Goal: Task Accomplishment & Management: Use online tool/utility

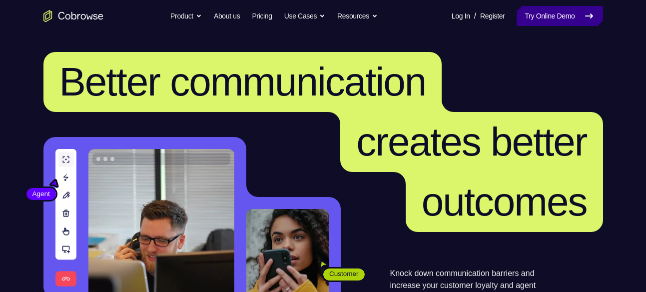
click at [564, 16] on link "Try Online Demo" at bounding box center [560, 16] width 86 height 20
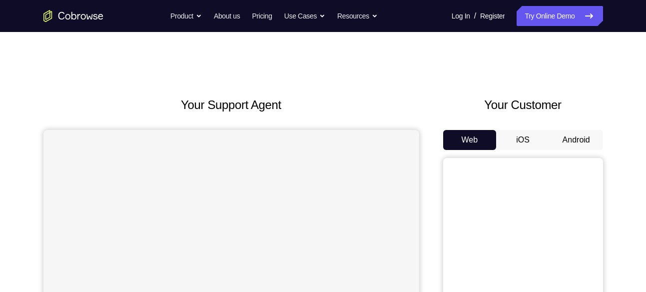
click at [572, 135] on button "Android" at bounding box center [576, 140] width 53 height 20
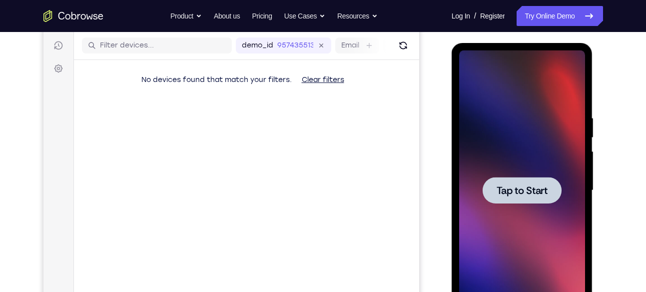
click at [512, 186] on span "Tap to Start" at bounding box center [522, 190] width 51 height 10
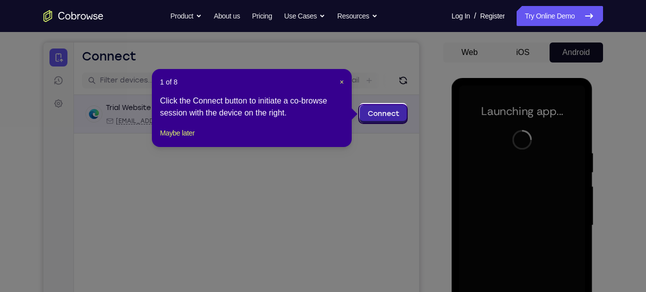
scroll to position [87, 0]
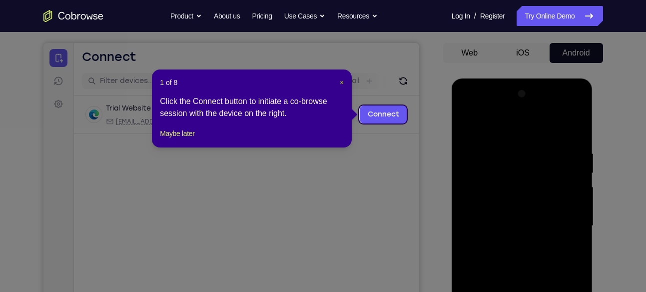
click at [342, 84] on span "×" at bounding box center [342, 82] width 4 height 8
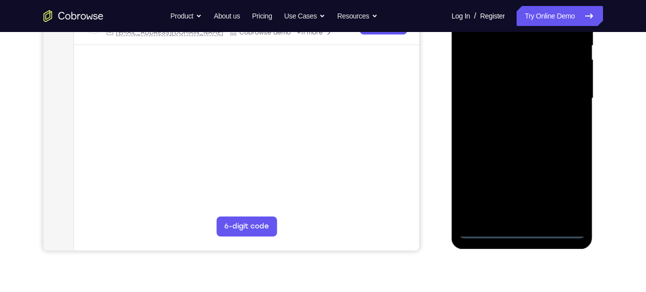
scroll to position [217, 0]
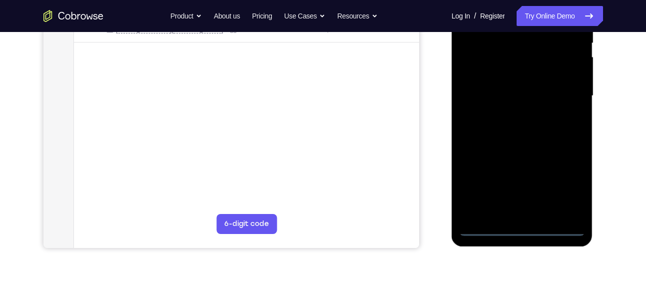
click at [524, 226] on div at bounding box center [522, 96] width 126 height 280
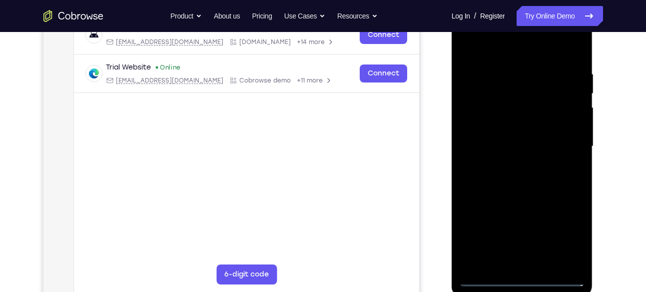
scroll to position [164, 0]
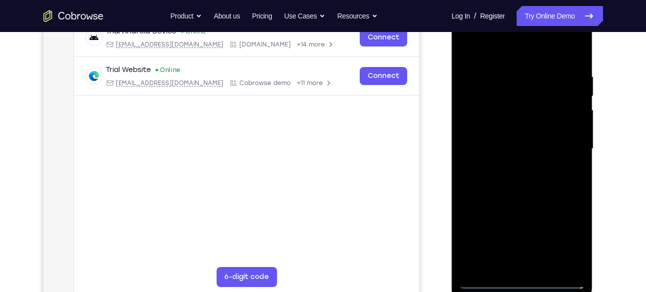
click at [567, 247] on div at bounding box center [522, 149] width 126 height 280
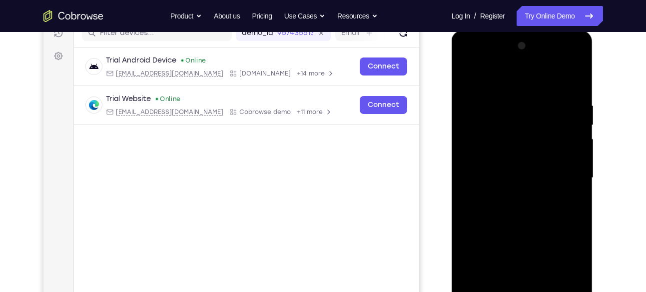
scroll to position [135, 0]
click at [505, 75] on div at bounding box center [522, 177] width 126 height 280
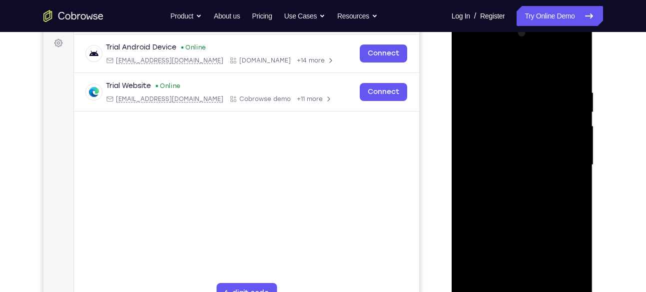
scroll to position [150, 0]
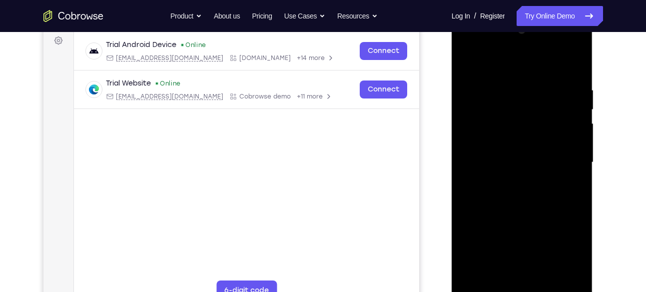
click at [568, 157] on div at bounding box center [522, 162] width 126 height 280
click at [509, 181] on div at bounding box center [522, 162] width 126 height 280
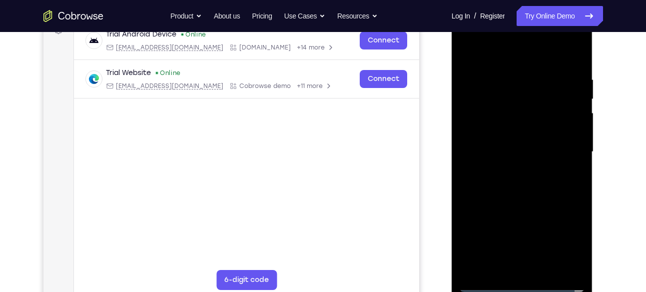
scroll to position [162, 0]
click at [511, 144] on div at bounding box center [522, 151] width 126 height 280
click at [481, 130] on div at bounding box center [522, 151] width 126 height 280
click at [520, 150] on div at bounding box center [522, 151] width 126 height 280
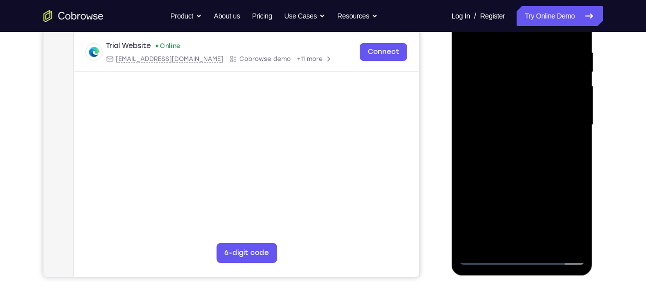
scroll to position [190, 0]
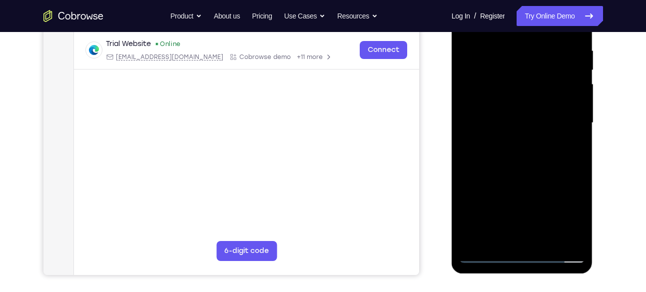
click at [525, 162] on div at bounding box center [522, 123] width 126 height 280
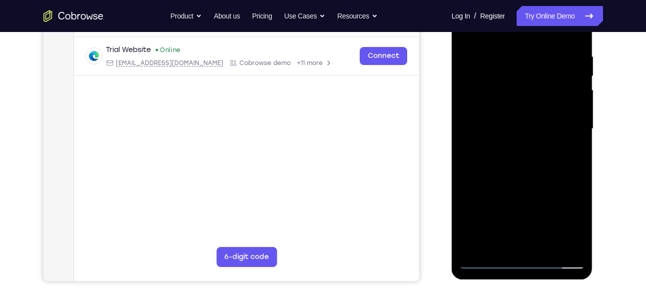
scroll to position [184, 0]
click at [545, 246] on div at bounding box center [522, 129] width 126 height 280
click at [522, 181] on div at bounding box center [522, 129] width 126 height 280
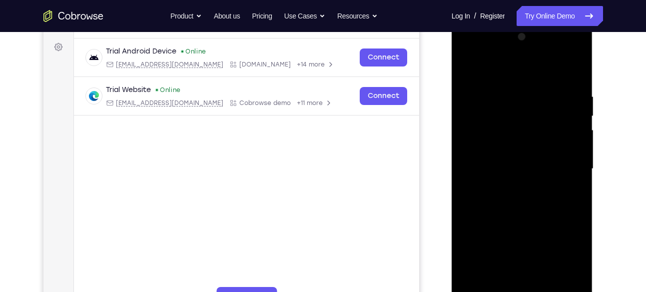
scroll to position [136, 0]
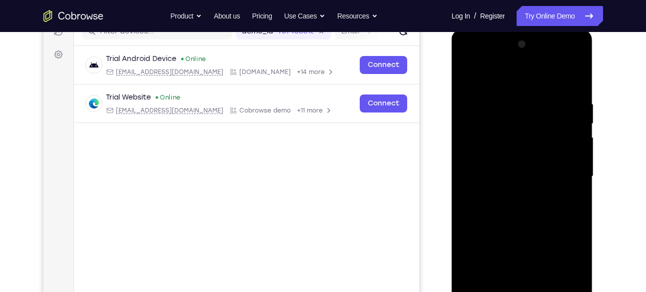
click at [466, 75] on div at bounding box center [522, 176] width 126 height 280
click at [577, 73] on div at bounding box center [522, 176] width 126 height 280
click at [468, 73] on div at bounding box center [522, 176] width 126 height 280
drag, startPoint x: 502, startPoint y: 154, endPoint x: 482, endPoint y: 71, distance: 85.2
click at [482, 71] on div at bounding box center [522, 176] width 126 height 280
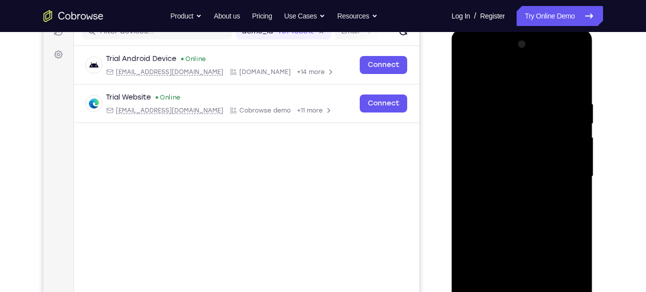
drag, startPoint x: 527, startPoint y: 186, endPoint x: 499, endPoint y: 72, distance: 117.2
click at [499, 72] on div at bounding box center [522, 176] width 126 height 280
drag, startPoint x: 531, startPoint y: 176, endPoint x: 505, endPoint y: 71, distance: 108.2
click at [505, 71] on div at bounding box center [522, 176] width 126 height 280
drag, startPoint x: 512, startPoint y: 137, endPoint x: 499, endPoint y: 55, distance: 83.0
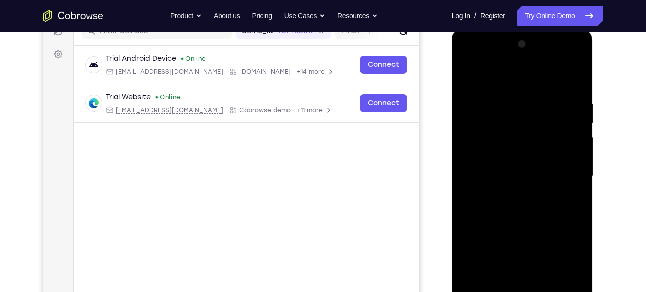
click at [499, 55] on div at bounding box center [522, 176] width 126 height 280
drag, startPoint x: 524, startPoint y: 159, endPoint x: 507, endPoint y: 112, distance: 50.1
click at [507, 112] on div at bounding box center [522, 176] width 126 height 280
drag, startPoint x: 559, startPoint y: 187, endPoint x: 525, endPoint y: 101, distance: 92.6
click at [525, 101] on div at bounding box center [522, 176] width 126 height 280
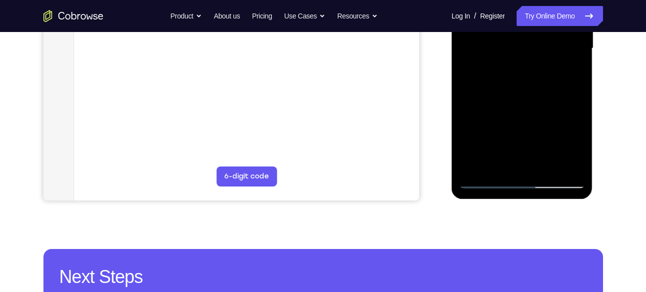
scroll to position [266, 0]
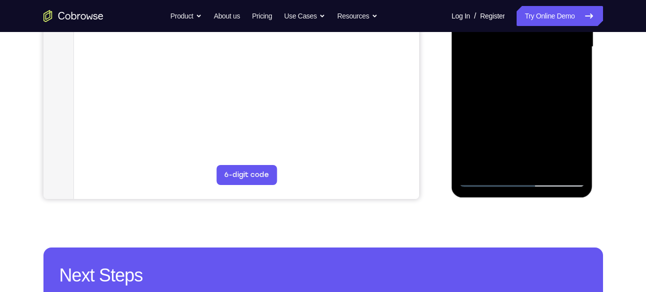
click at [551, 168] on div at bounding box center [522, 47] width 126 height 280
click at [543, 163] on div at bounding box center [522, 47] width 126 height 280
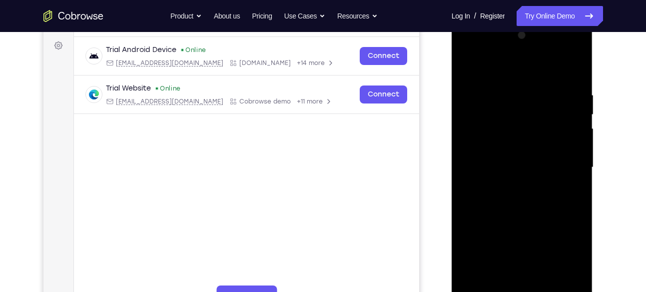
scroll to position [145, 0]
click at [470, 67] on div at bounding box center [522, 168] width 126 height 280
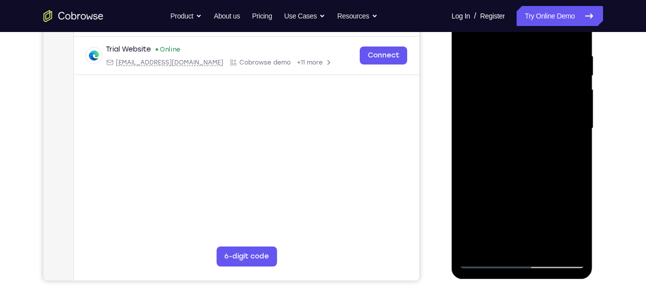
scroll to position [185, 0]
click at [509, 183] on div at bounding box center [522, 128] width 126 height 280
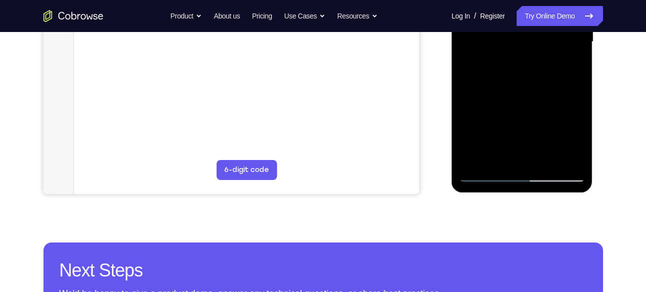
scroll to position [271, 0]
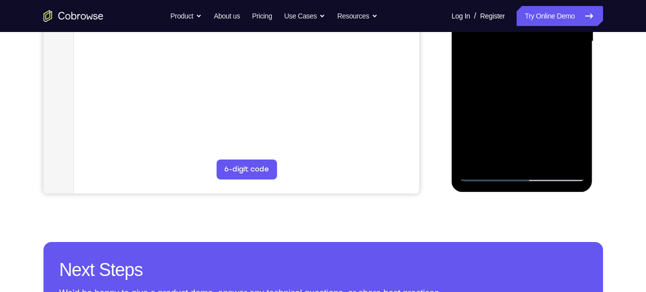
click at [503, 153] on div at bounding box center [522, 42] width 126 height 280
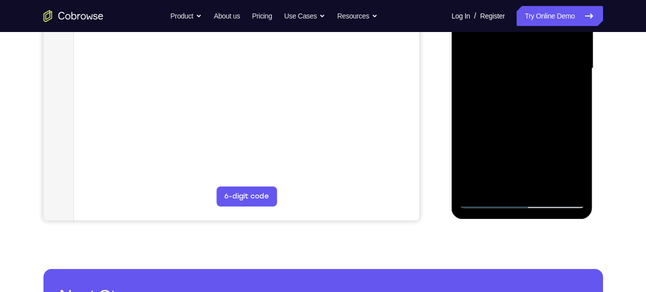
scroll to position [242, 0]
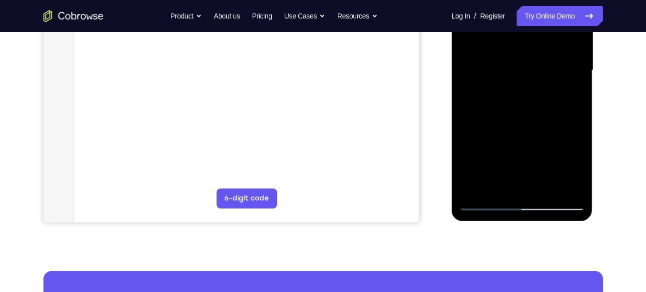
click at [571, 97] on div at bounding box center [522, 71] width 126 height 280
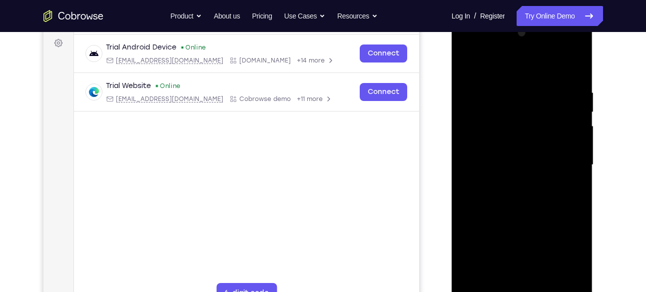
scroll to position [146, 0]
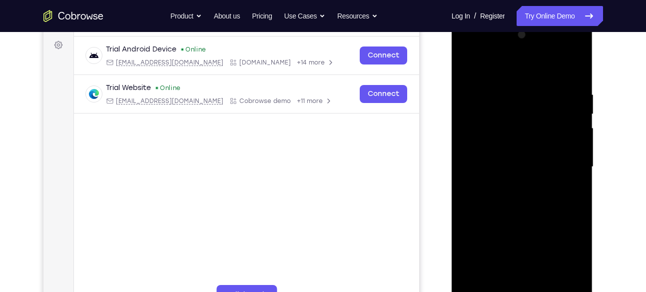
click at [468, 66] on div at bounding box center [522, 167] width 126 height 280
drag, startPoint x: 468, startPoint y: 66, endPoint x: 486, endPoint y: 133, distance: 68.9
click at [486, 133] on div at bounding box center [522, 167] width 126 height 280
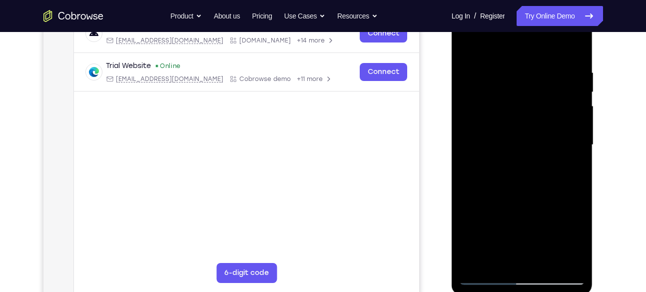
scroll to position [167, 0]
click at [467, 43] on div at bounding box center [522, 145] width 126 height 280
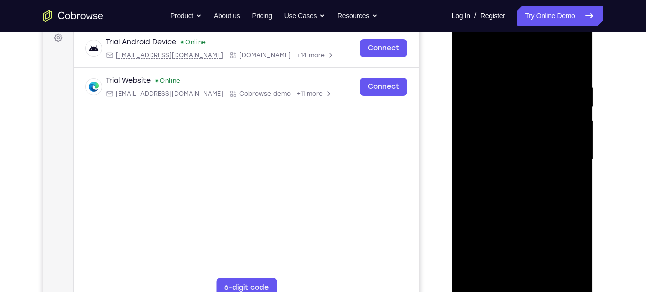
scroll to position [152, 0]
drag, startPoint x: 522, startPoint y: 91, endPoint x: 525, endPoint y: 125, distance: 34.6
click at [525, 125] on div at bounding box center [522, 161] width 126 height 280
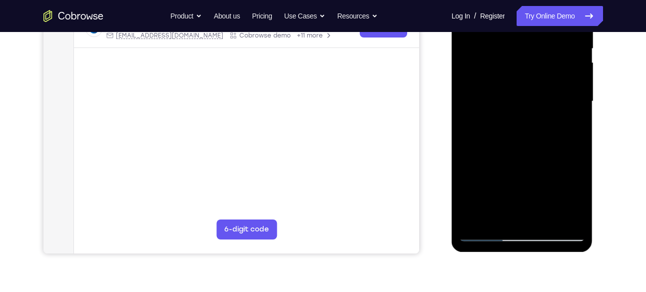
scroll to position [212, 0]
click at [576, 144] on div at bounding box center [522, 101] width 126 height 280
click at [575, 145] on div at bounding box center [522, 101] width 126 height 280
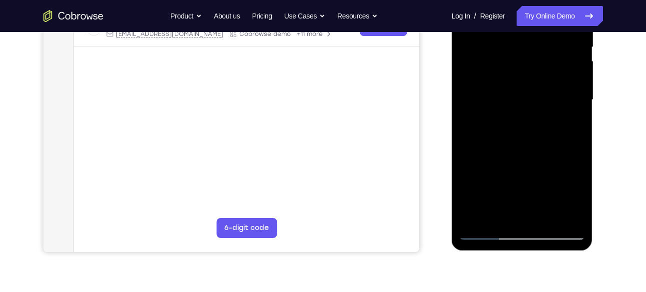
scroll to position [209, 0]
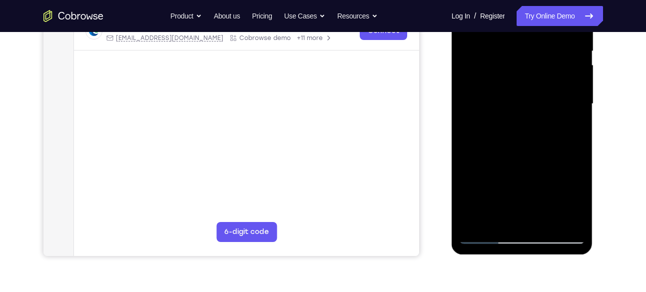
click at [467, 149] on div at bounding box center [522, 104] width 126 height 280
drag, startPoint x: 496, startPoint y: 148, endPoint x: 461, endPoint y: 63, distance: 91.7
click at [461, 63] on div at bounding box center [522, 104] width 126 height 280
drag, startPoint x: 530, startPoint y: 181, endPoint x: 472, endPoint y: 21, distance: 169.8
click at [472, 21] on div at bounding box center [522, 104] width 126 height 280
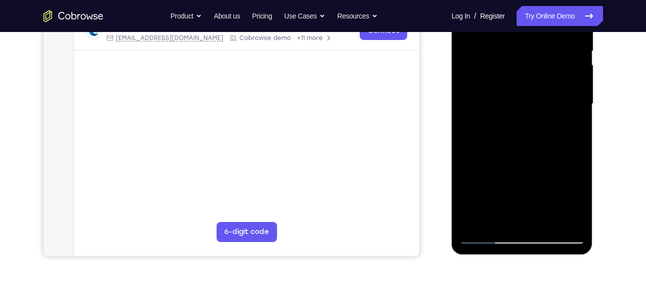
drag, startPoint x: 525, startPoint y: 137, endPoint x: 485, endPoint y: 58, distance: 89.2
click at [485, 58] on div at bounding box center [522, 104] width 126 height 280
drag, startPoint x: 533, startPoint y: 119, endPoint x: 549, endPoint y: 209, distance: 91.0
click at [549, 209] on div at bounding box center [522, 104] width 126 height 280
click at [579, 147] on div at bounding box center [522, 104] width 126 height 280
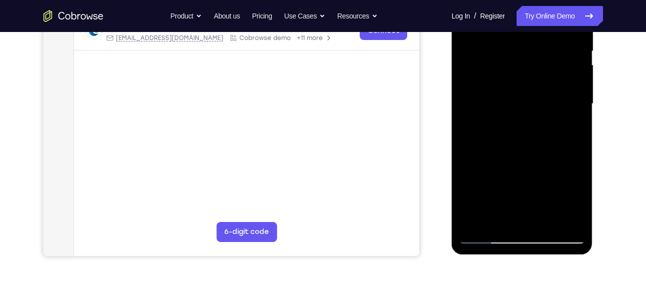
click at [578, 149] on div at bounding box center [522, 104] width 126 height 280
drag, startPoint x: 528, startPoint y: 138, endPoint x: 515, endPoint y: 106, distance: 34.1
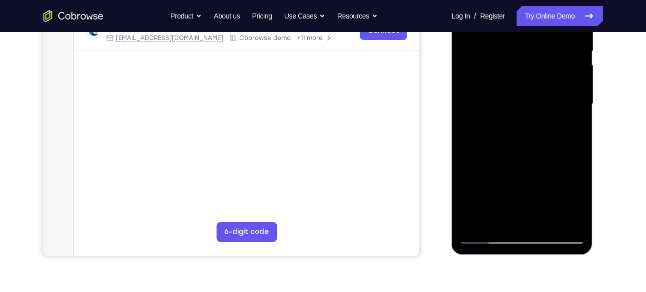
click at [515, 106] on div at bounding box center [522, 104] width 126 height 280
click at [464, 118] on div at bounding box center [522, 104] width 126 height 280
click at [576, 119] on div at bounding box center [522, 104] width 126 height 280
click at [465, 116] on div at bounding box center [522, 104] width 126 height 280
click at [464, 121] on div at bounding box center [522, 104] width 126 height 280
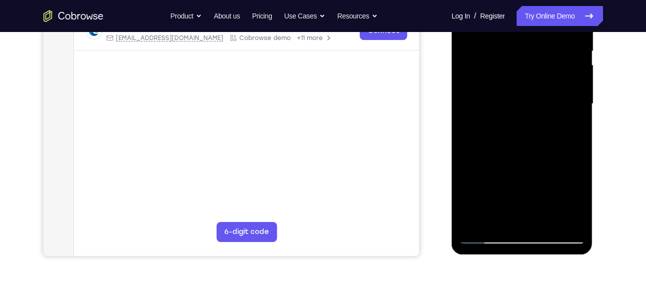
click at [464, 120] on div at bounding box center [522, 104] width 126 height 280
click at [576, 119] on div at bounding box center [522, 104] width 126 height 280
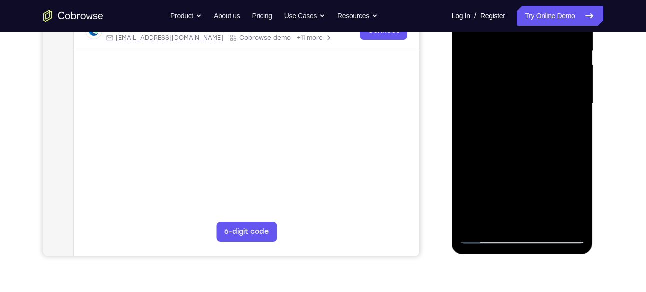
click at [576, 119] on div at bounding box center [522, 104] width 126 height 280
drag, startPoint x: 531, startPoint y: 106, endPoint x: 529, endPoint y: 133, distance: 27.5
click at [529, 133] on div at bounding box center [522, 104] width 126 height 280
click at [575, 144] on div at bounding box center [522, 104] width 126 height 280
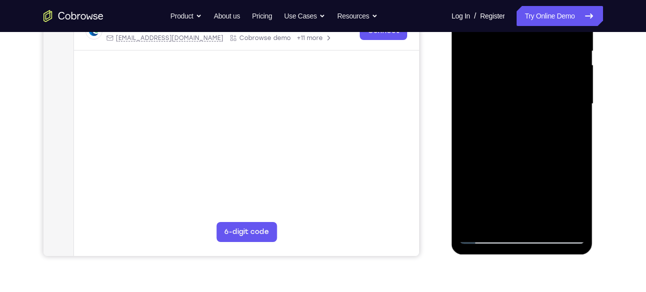
drag, startPoint x: 541, startPoint y: 162, endPoint x: 536, endPoint y: 138, distance: 24.5
click at [536, 138] on div at bounding box center [522, 104] width 126 height 280
click at [577, 124] on div at bounding box center [522, 104] width 126 height 280
drag, startPoint x: 549, startPoint y: 128, endPoint x: 507, endPoint y: 26, distance: 110.1
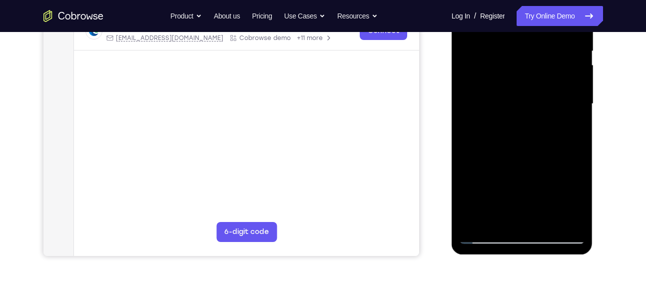
click at [507, 26] on div at bounding box center [522, 104] width 126 height 280
drag, startPoint x: 558, startPoint y: 156, endPoint x: 548, endPoint y: 135, distance: 23.0
click at [548, 135] on div at bounding box center [522, 104] width 126 height 280
click at [468, 85] on div at bounding box center [522, 104] width 126 height 280
drag, startPoint x: 551, startPoint y: 133, endPoint x: 483, endPoint y: 24, distance: 128.8
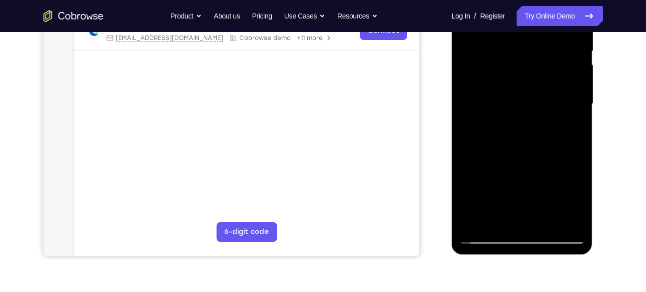
click at [483, 24] on div at bounding box center [522, 104] width 126 height 280
drag, startPoint x: 560, startPoint y: 166, endPoint x: 499, endPoint y: 12, distance: 164.9
click at [499, 12] on div at bounding box center [522, 104] width 126 height 280
drag, startPoint x: 546, startPoint y: 137, endPoint x: 509, endPoint y: 67, distance: 79.4
click at [509, 67] on div at bounding box center [522, 104] width 126 height 280
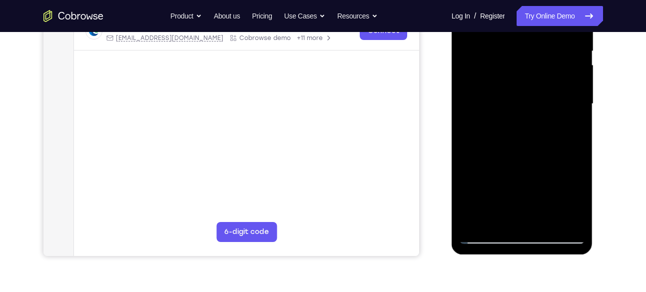
click at [578, 124] on div at bounding box center [522, 104] width 126 height 280
drag, startPoint x: 546, startPoint y: 135, endPoint x: 532, endPoint y: 103, distance: 35.4
click at [532, 103] on div at bounding box center [522, 104] width 126 height 280
click at [576, 94] on div at bounding box center [522, 104] width 126 height 280
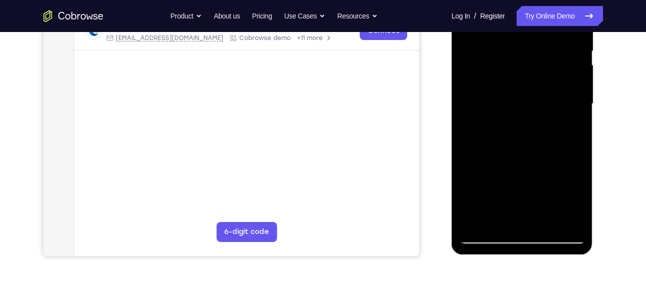
click at [466, 93] on div at bounding box center [522, 104] width 126 height 280
click at [467, 185] on div at bounding box center [522, 104] width 126 height 280
drag, startPoint x: 546, startPoint y: 168, endPoint x: 496, endPoint y: 43, distance: 135.0
click at [496, 43] on div at bounding box center [522, 104] width 126 height 280
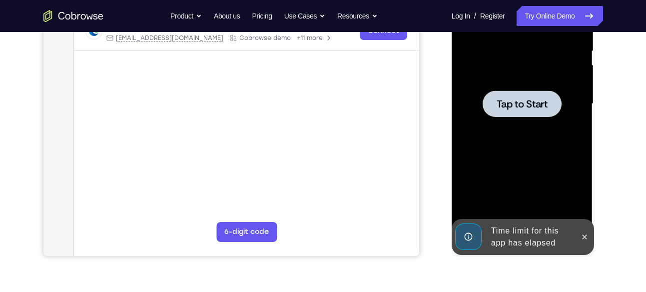
drag, startPoint x: 557, startPoint y: 167, endPoint x: 526, endPoint y: 107, distance: 67.9
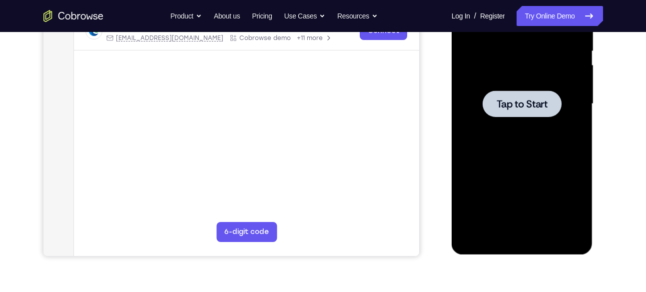
click at [525, 111] on div at bounding box center [522, 103] width 79 height 26
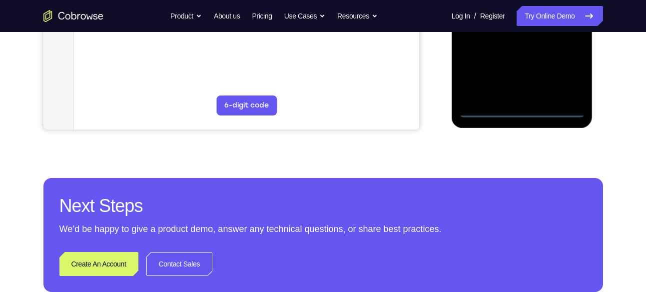
scroll to position [339, 0]
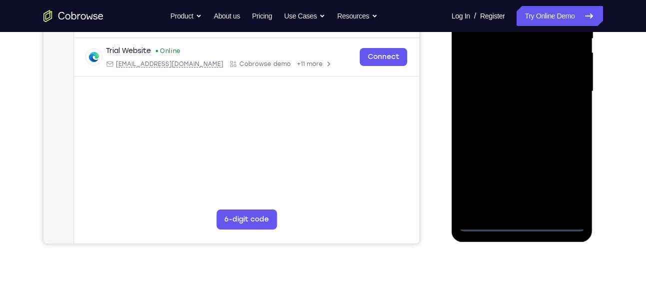
scroll to position [224, 0]
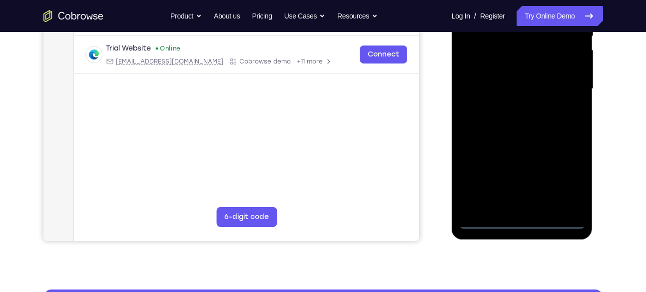
click at [514, 205] on div at bounding box center [522, 89] width 126 height 280
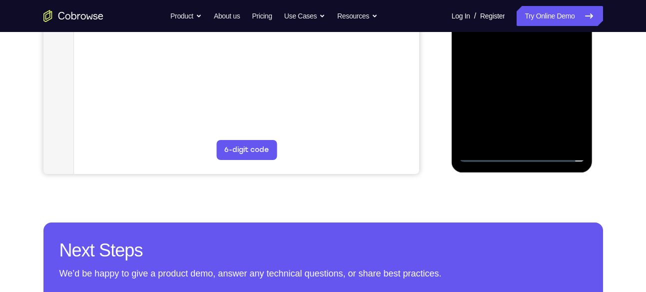
scroll to position [302, 0]
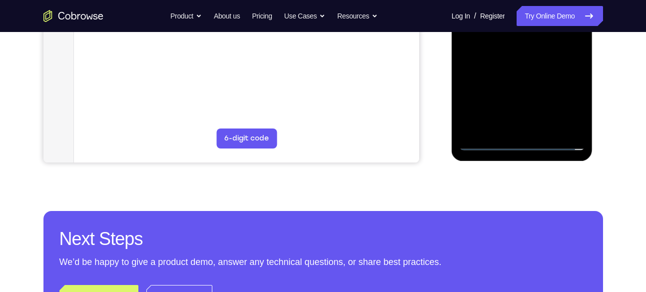
click at [523, 142] on div at bounding box center [522, 11] width 126 height 280
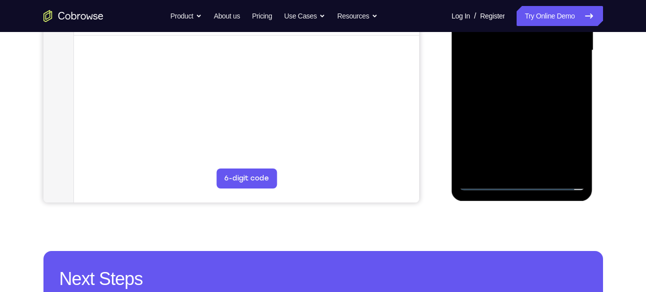
scroll to position [261, 0]
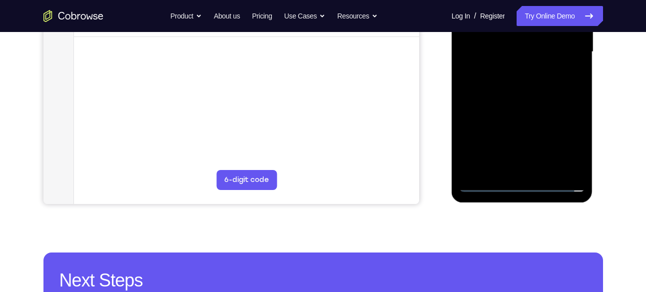
click at [569, 136] on div at bounding box center [522, 52] width 126 height 280
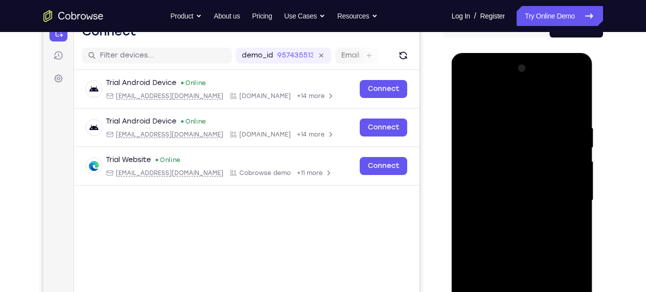
scroll to position [106, 0]
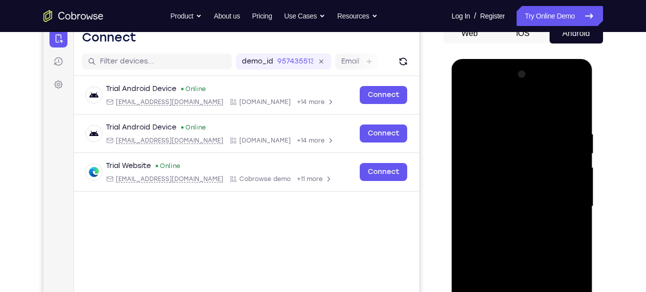
click at [467, 87] on div at bounding box center [522, 206] width 126 height 280
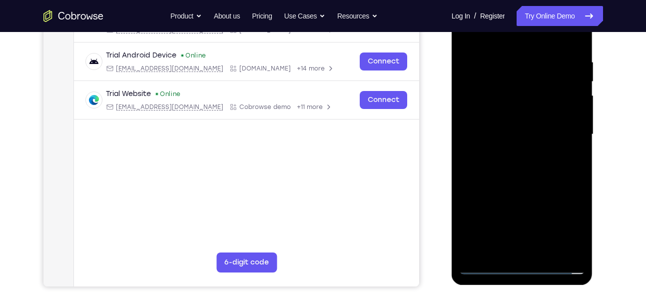
scroll to position [180, 0]
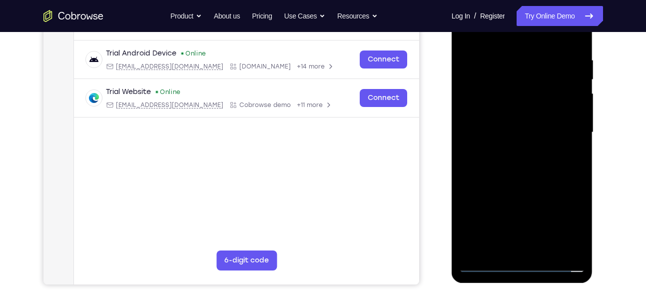
click at [567, 128] on div at bounding box center [522, 133] width 126 height 280
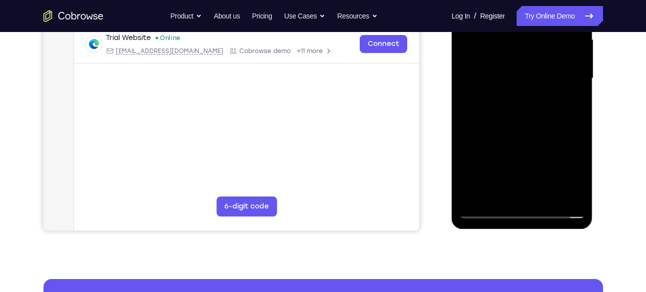
scroll to position [239, 0]
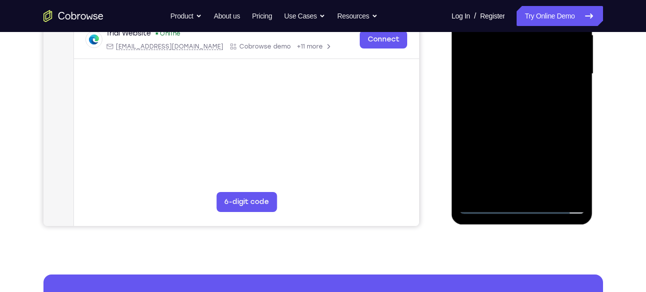
click at [525, 160] on div at bounding box center [522, 74] width 126 height 280
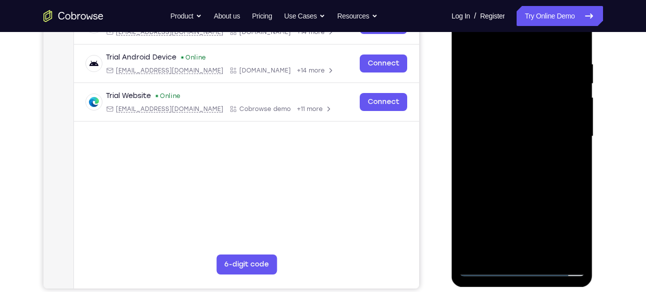
click at [510, 154] on div at bounding box center [522, 137] width 126 height 280
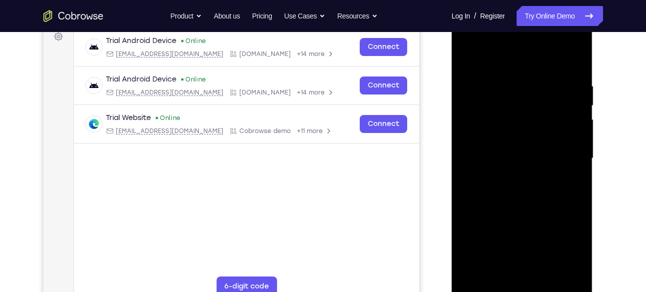
scroll to position [154, 0]
click at [509, 147] on div at bounding box center [522, 159] width 126 height 280
click at [513, 139] on div at bounding box center [522, 159] width 126 height 280
click at [509, 161] on div at bounding box center [522, 159] width 126 height 280
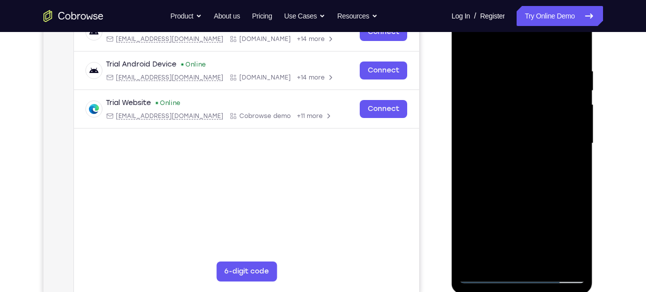
scroll to position [169, 0]
click at [511, 183] on div at bounding box center [522, 144] width 126 height 280
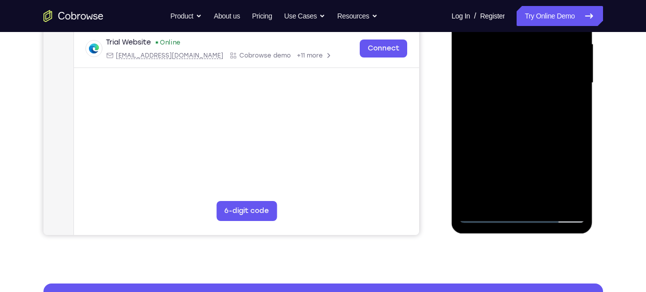
scroll to position [230, 0]
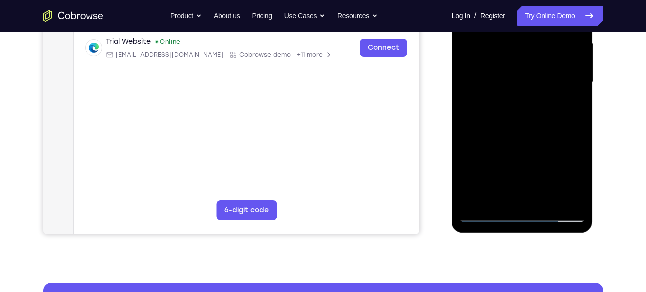
click at [548, 201] on div at bounding box center [522, 83] width 126 height 280
click at [526, 132] on div at bounding box center [522, 83] width 126 height 280
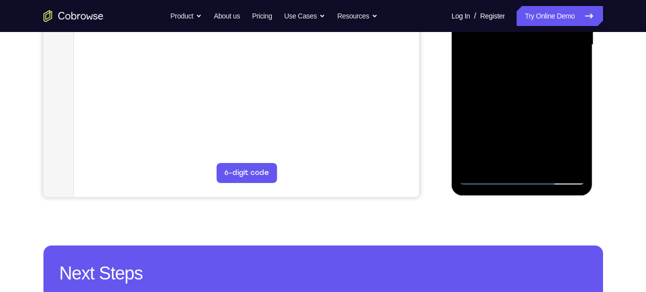
scroll to position [268, 0]
click at [487, 177] on div at bounding box center [522, 45] width 126 height 280
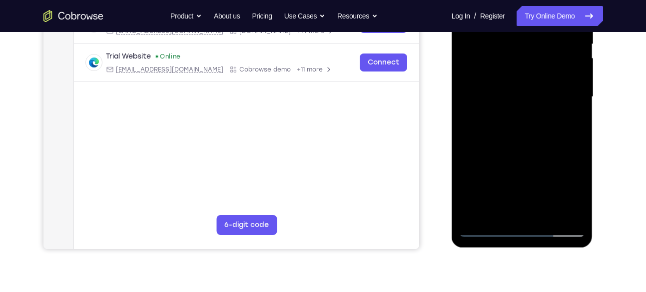
scroll to position [146, 0]
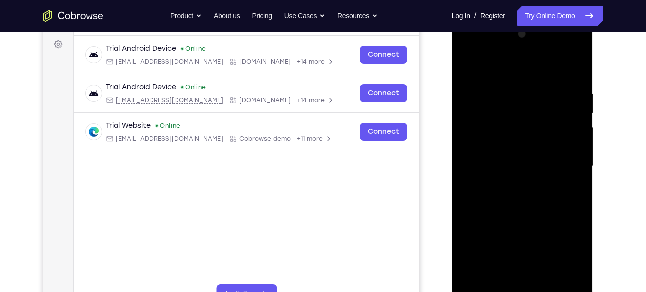
click at [539, 89] on div at bounding box center [522, 166] width 126 height 280
drag, startPoint x: 515, startPoint y: 67, endPoint x: 509, endPoint y: 15, distance: 51.9
click at [509, 19] on html "Online web based iOS Simulators and Android Emulators. Run iPhone, iPad, Mobile…" at bounding box center [523, 169] width 142 height 300
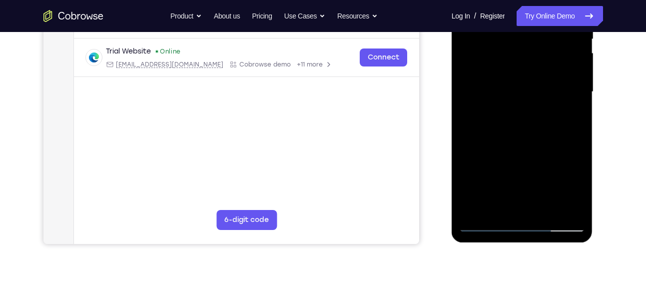
scroll to position [221, 0]
click at [574, 117] on div at bounding box center [522, 92] width 126 height 280
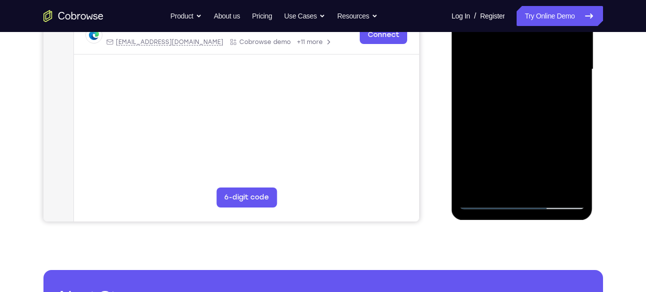
scroll to position [244, 0]
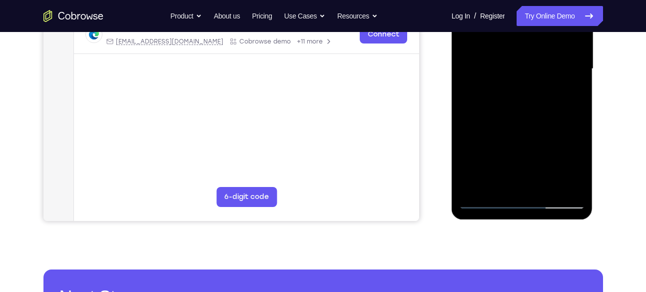
click at [489, 202] on div at bounding box center [522, 69] width 126 height 280
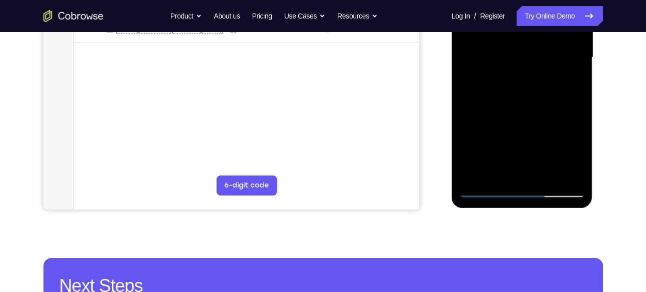
scroll to position [151, 0]
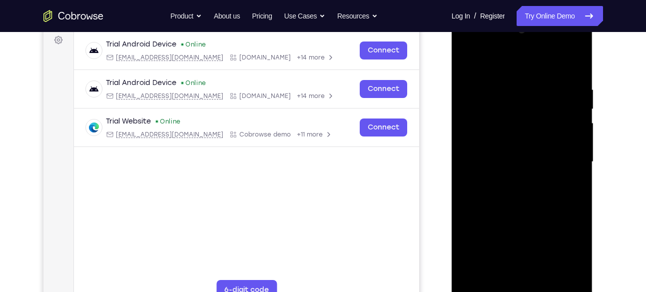
click at [579, 62] on div at bounding box center [522, 162] width 126 height 280
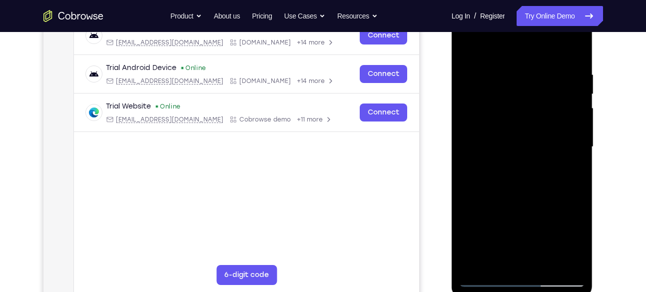
scroll to position [166, 0]
click at [572, 85] on div at bounding box center [522, 146] width 126 height 280
click at [570, 85] on div at bounding box center [522, 146] width 126 height 280
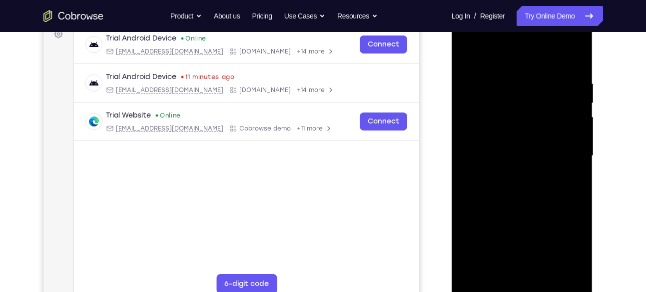
scroll to position [156, 0]
click at [559, 98] on div at bounding box center [522, 156] width 126 height 280
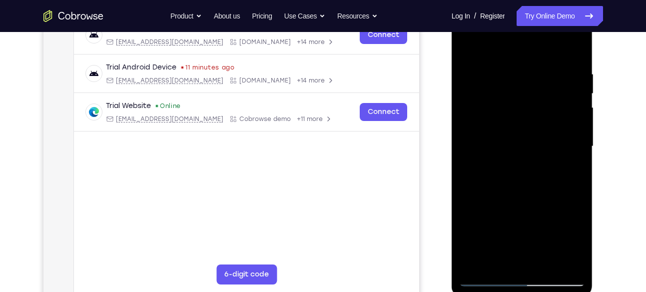
click at [467, 45] on div at bounding box center [522, 146] width 126 height 280
click at [508, 90] on div at bounding box center [522, 146] width 126 height 280
click at [465, 40] on div at bounding box center [522, 146] width 126 height 280
click at [513, 70] on div at bounding box center [522, 146] width 126 height 280
click at [468, 42] on div at bounding box center [522, 146] width 126 height 280
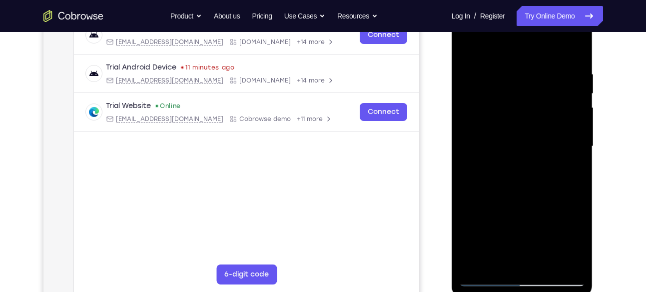
click at [468, 42] on div at bounding box center [522, 146] width 126 height 280
click at [506, 68] on div at bounding box center [522, 146] width 126 height 280
click at [575, 48] on div at bounding box center [522, 146] width 126 height 280
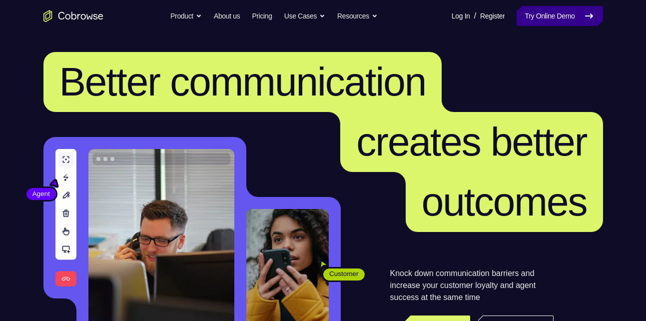
click at [548, 18] on link "Try Online Demo" at bounding box center [560, 16] width 86 height 20
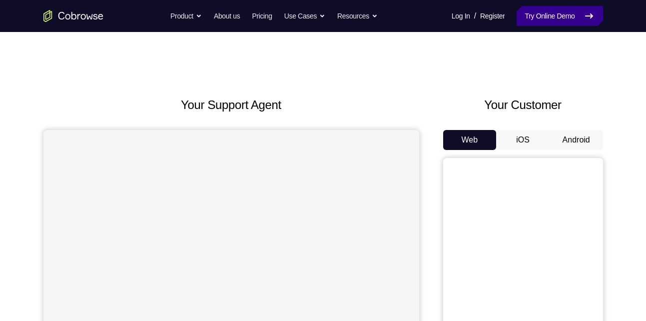
click at [555, 11] on link "Try Online Demo" at bounding box center [560, 16] width 86 height 20
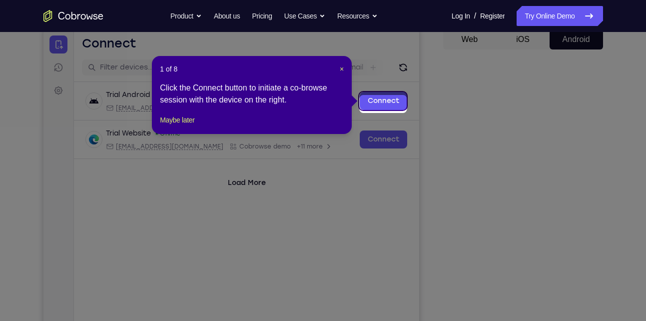
scroll to position [96, 0]
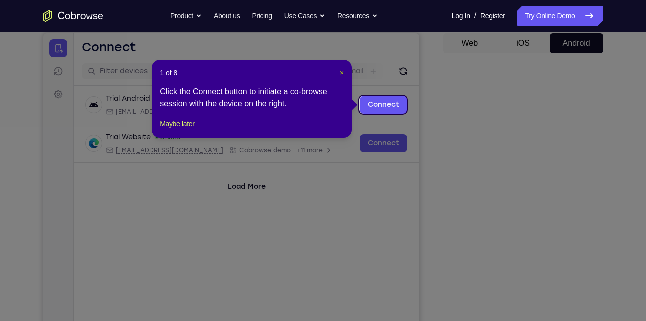
click at [341, 75] on span "×" at bounding box center [342, 73] width 4 height 8
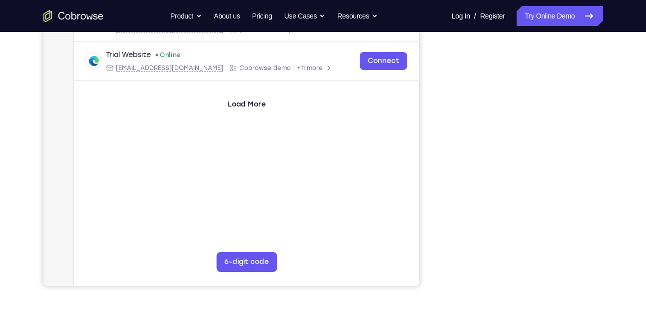
scroll to position [178, 0]
